Goal: Transaction & Acquisition: Purchase product/service

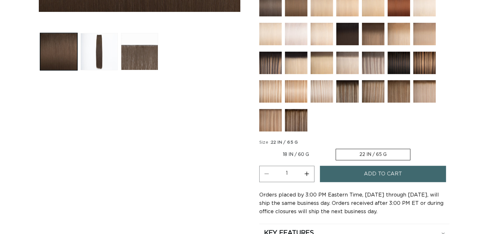
scroll to position [128, 0]
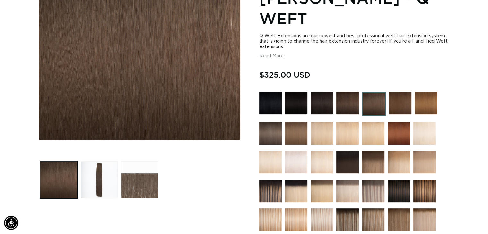
click at [366, 180] on img at bounding box center [373, 191] width 22 height 22
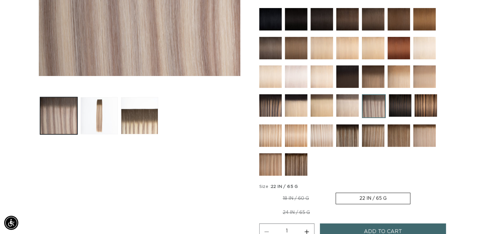
scroll to position [96, 0]
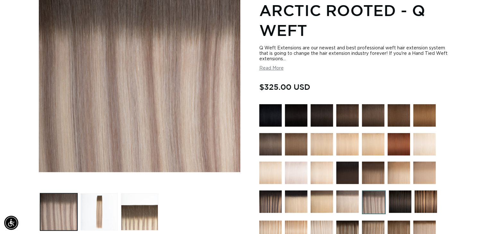
click at [279, 146] on img at bounding box center [270, 144] width 22 height 22
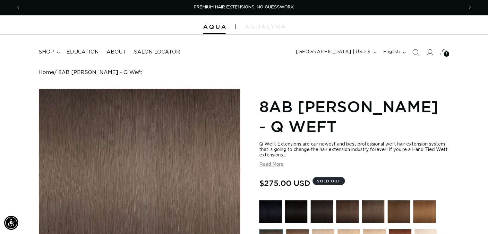
scroll to position [64, 0]
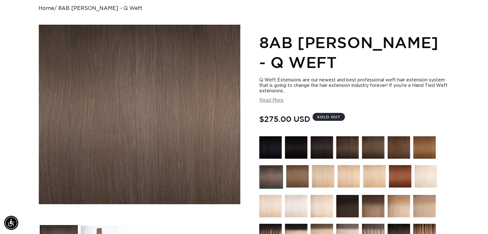
click at [371, 143] on img at bounding box center [373, 147] width 22 height 22
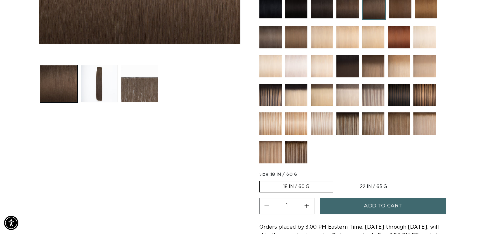
scroll to position [96, 0]
